Goal: Navigation & Orientation: Find specific page/section

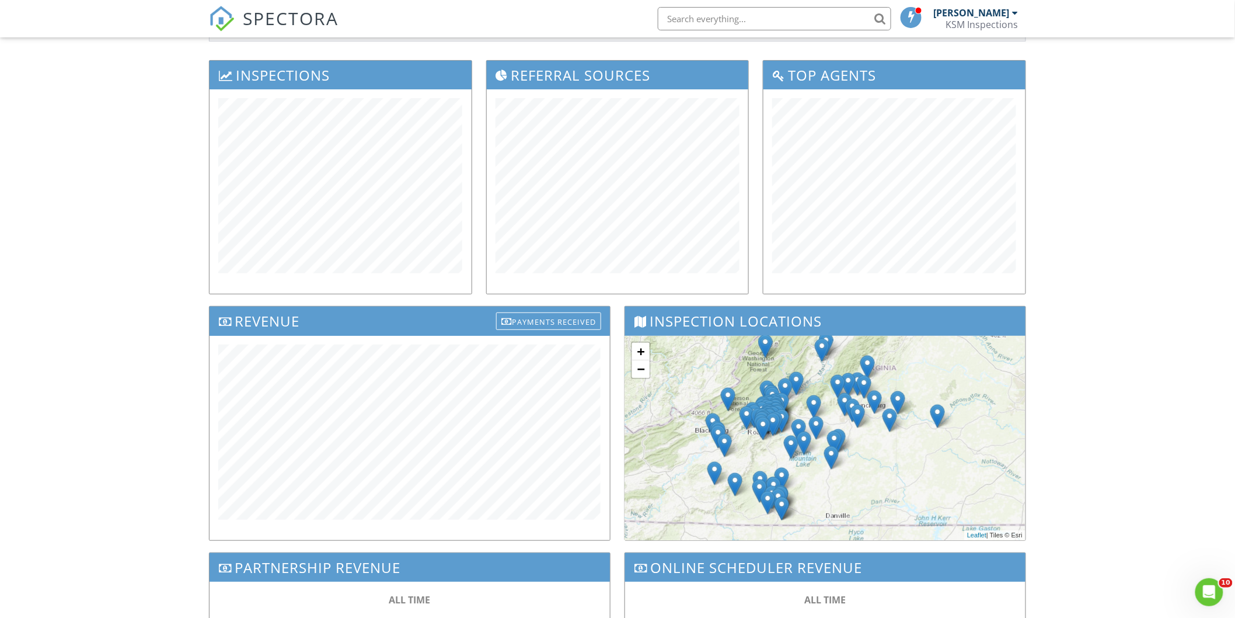
drag, startPoint x: 1189, startPoint y: 596, endPoint x: 1179, endPoint y: 643, distance: 48.3
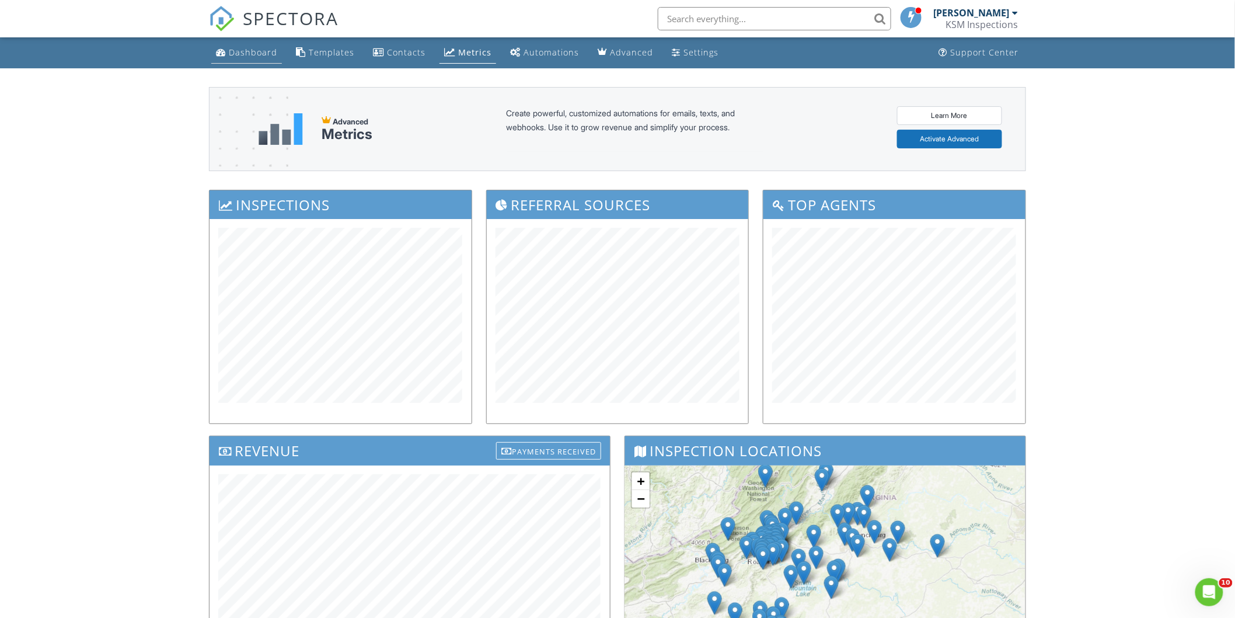
click at [249, 50] on div "Dashboard" at bounding box center [253, 52] width 48 height 11
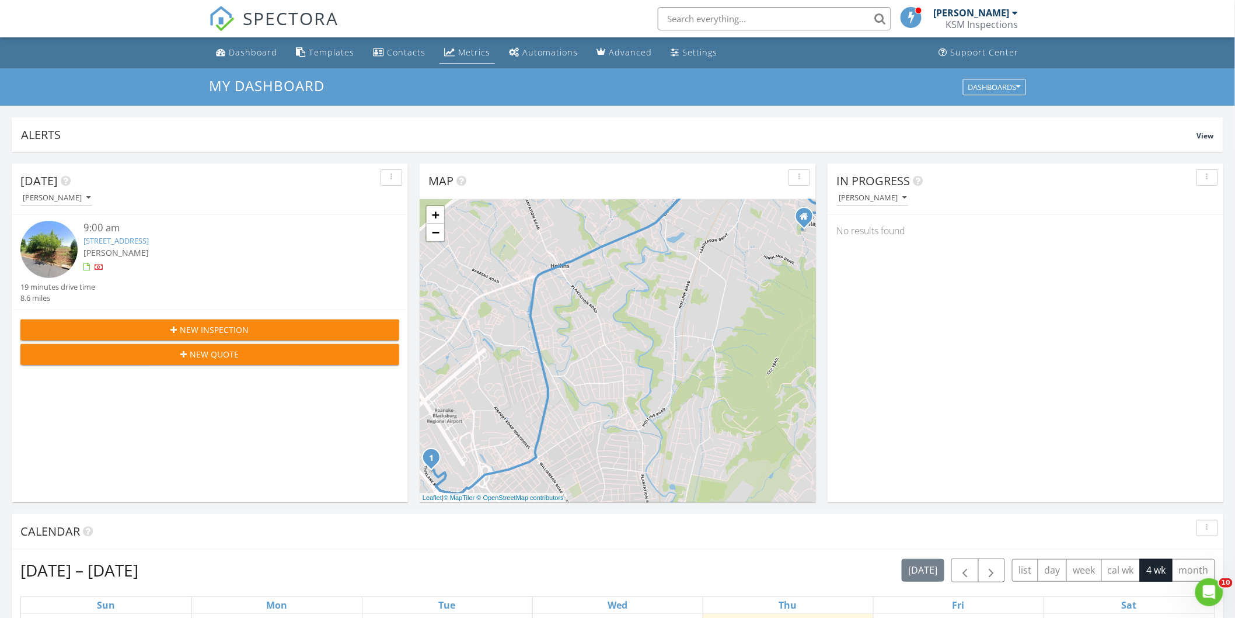
click at [477, 55] on div "Metrics" at bounding box center [474, 52] width 32 height 11
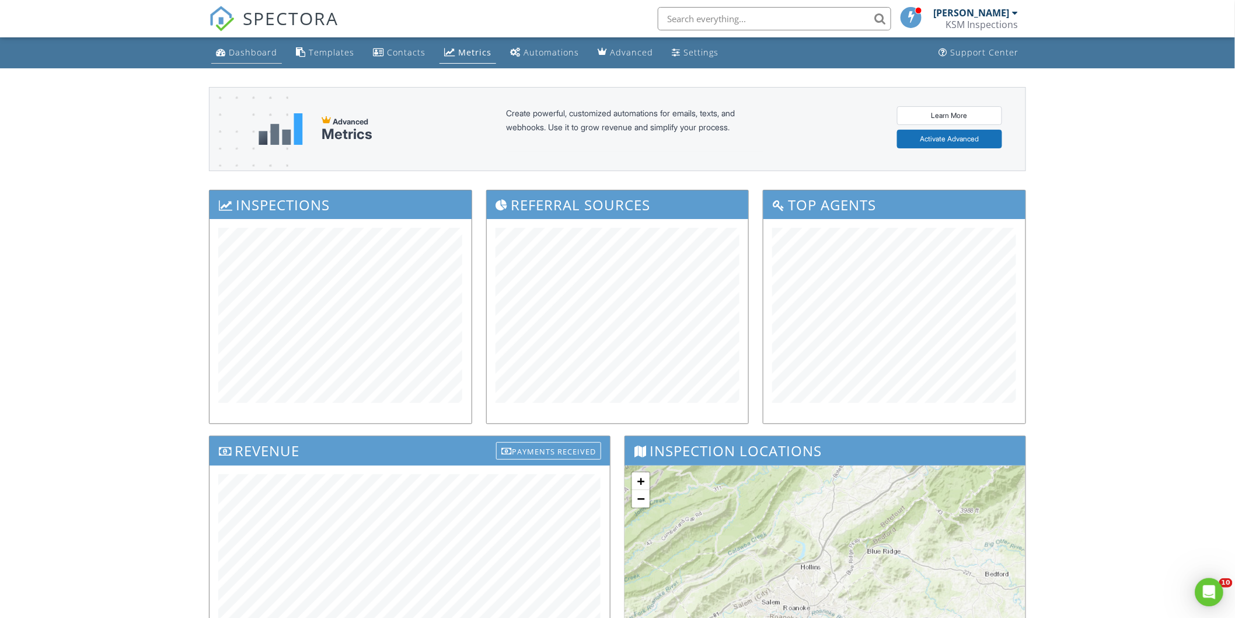
click at [246, 61] on link "Dashboard" at bounding box center [246, 53] width 71 height 22
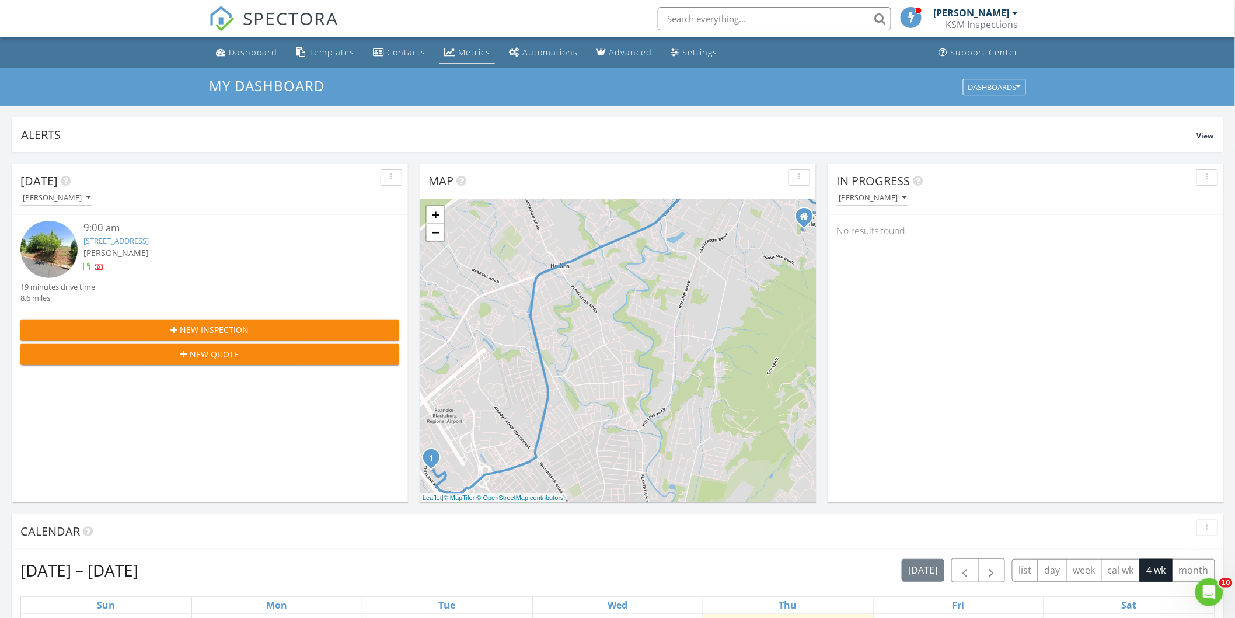
click at [458, 53] on div "Metrics" at bounding box center [474, 52] width 32 height 11
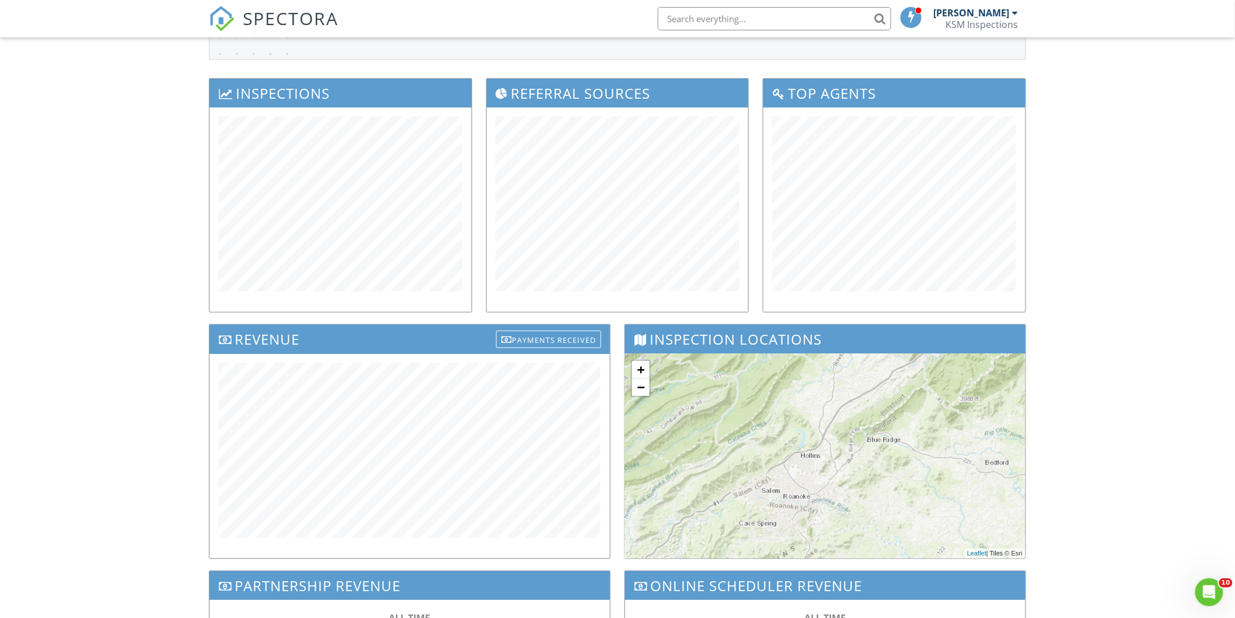
scroll to position [259, 0]
